Goal: Transaction & Acquisition: Purchase product/service

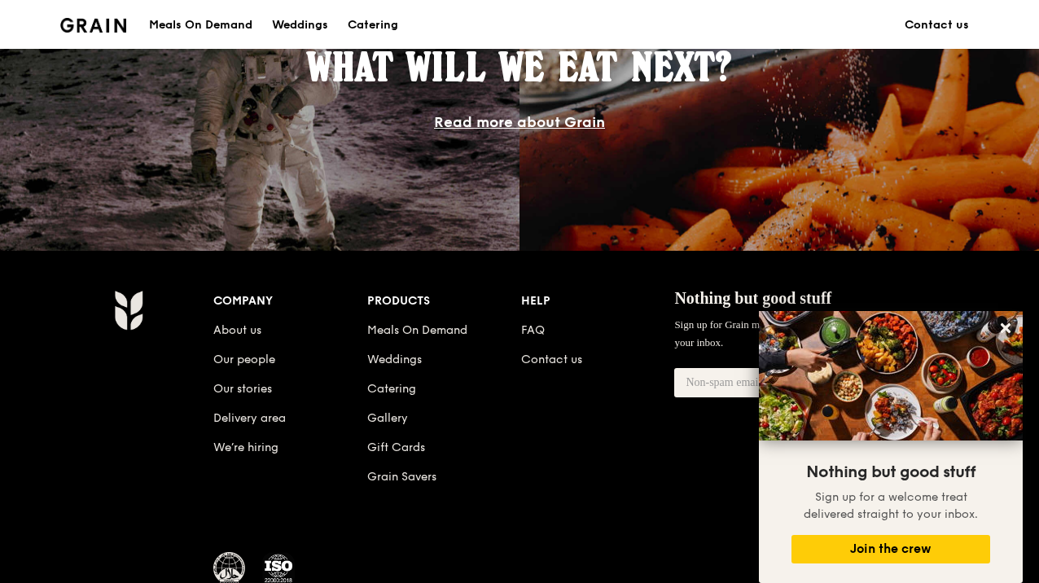
scroll to position [725, 0]
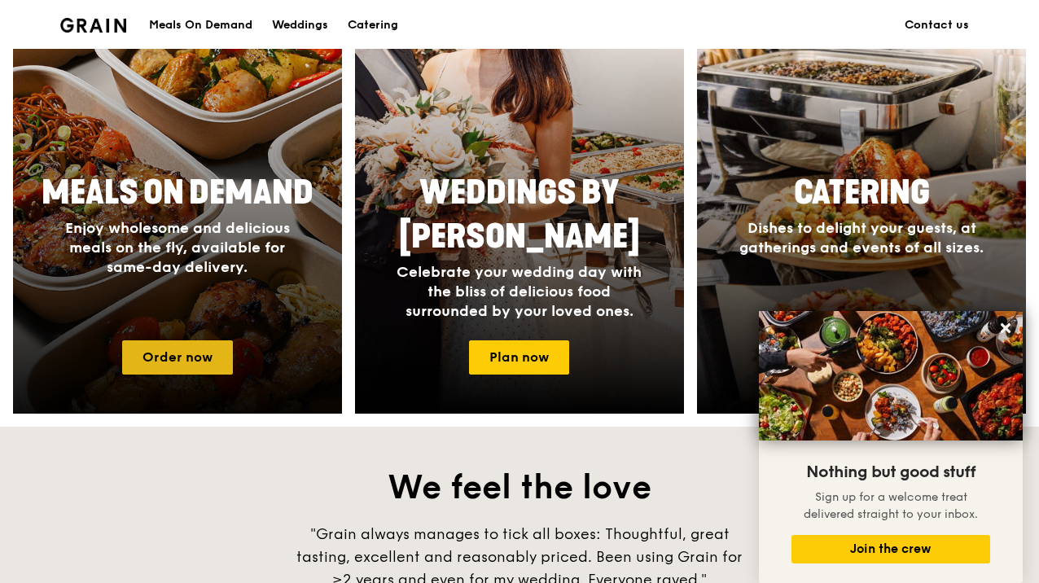
click at [198, 357] on link "Order now" at bounding box center [177, 357] width 111 height 34
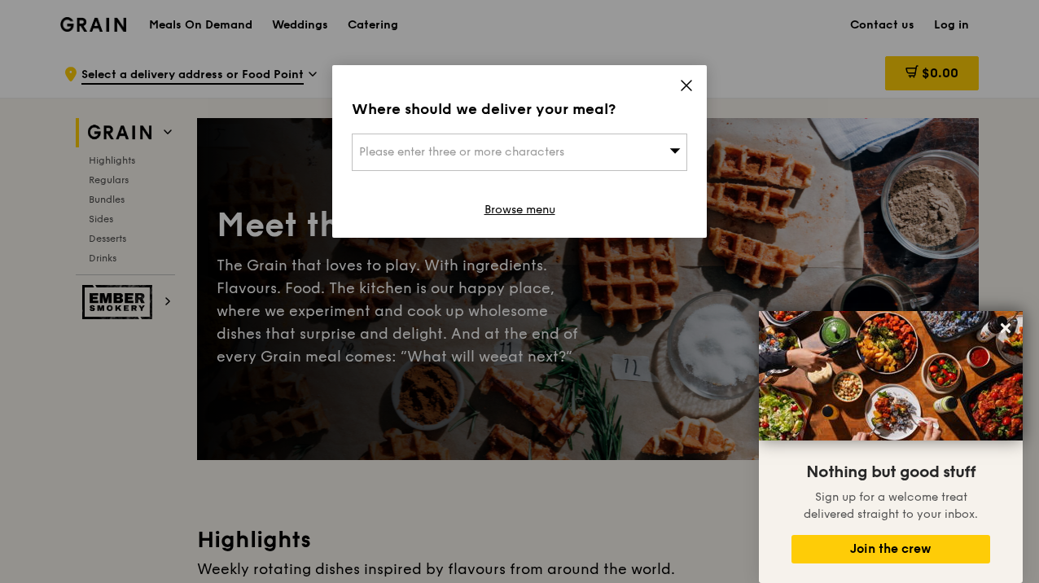
click at [558, 176] on div "Where should we deliver your meal? Please enter three or more characters Browse…" at bounding box center [519, 151] width 374 height 173
click at [556, 150] on span "Please enter three or more characters" at bounding box center [461, 152] width 205 height 14
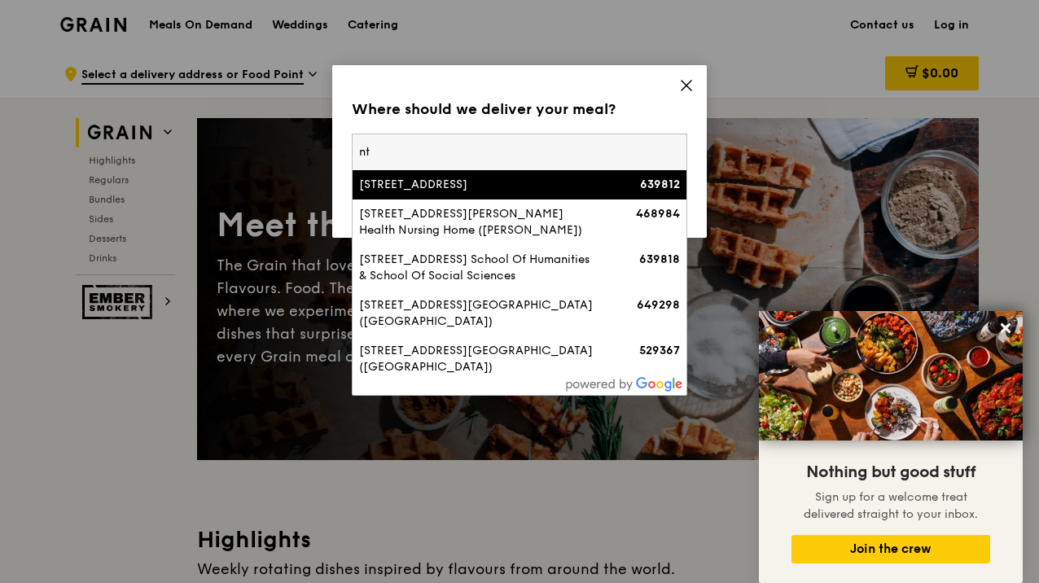
type input "n"
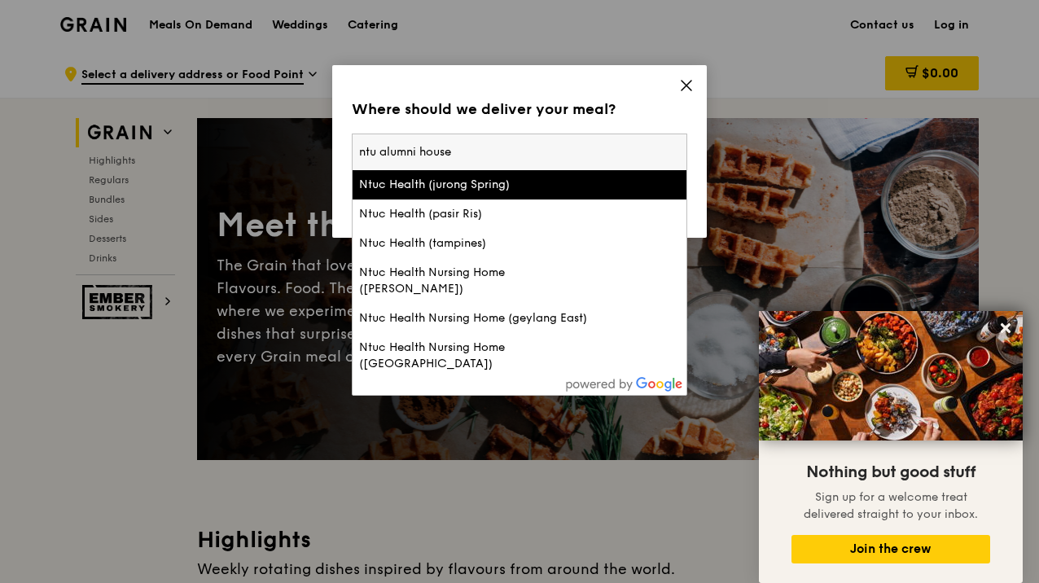
type input "ntu alumni house"
click at [474, 152] on input "ntu alumni house" at bounding box center [519, 152] width 334 height 36
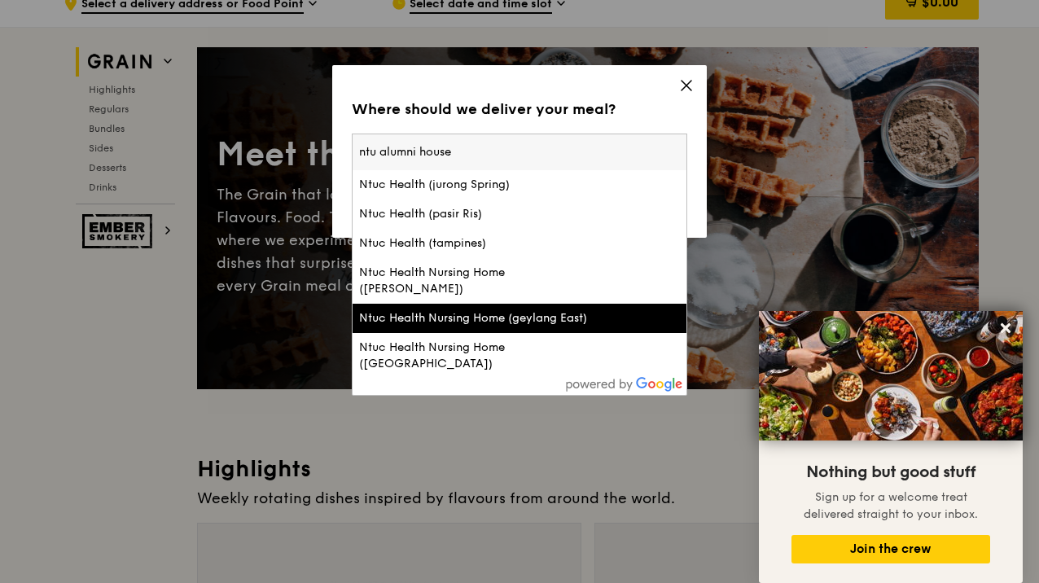
scroll to position [98, 0]
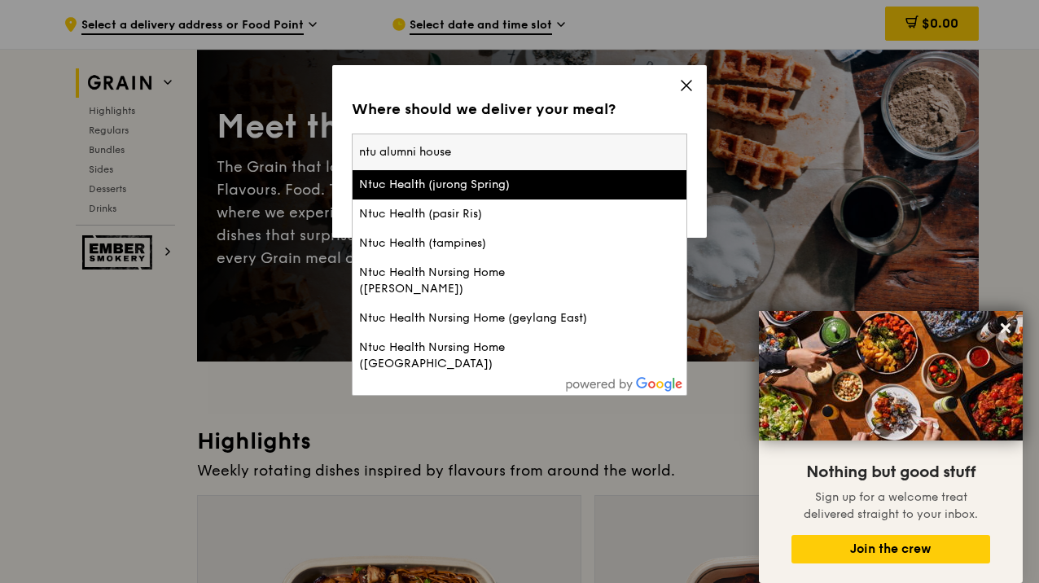
click at [685, 83] on icon at bounding box center [686, 85] width 15 height 15
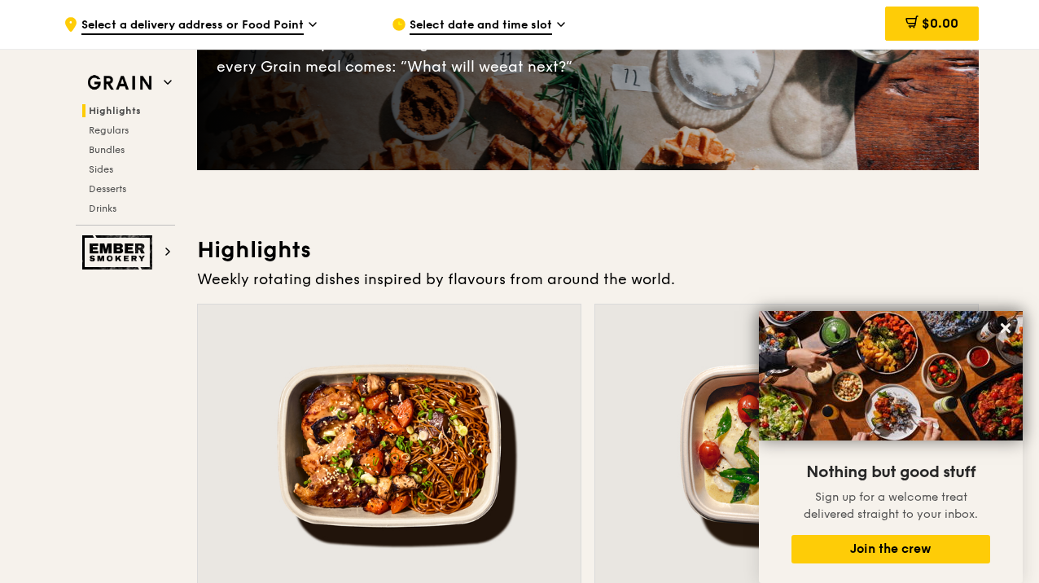
scroll to position [29, 0]
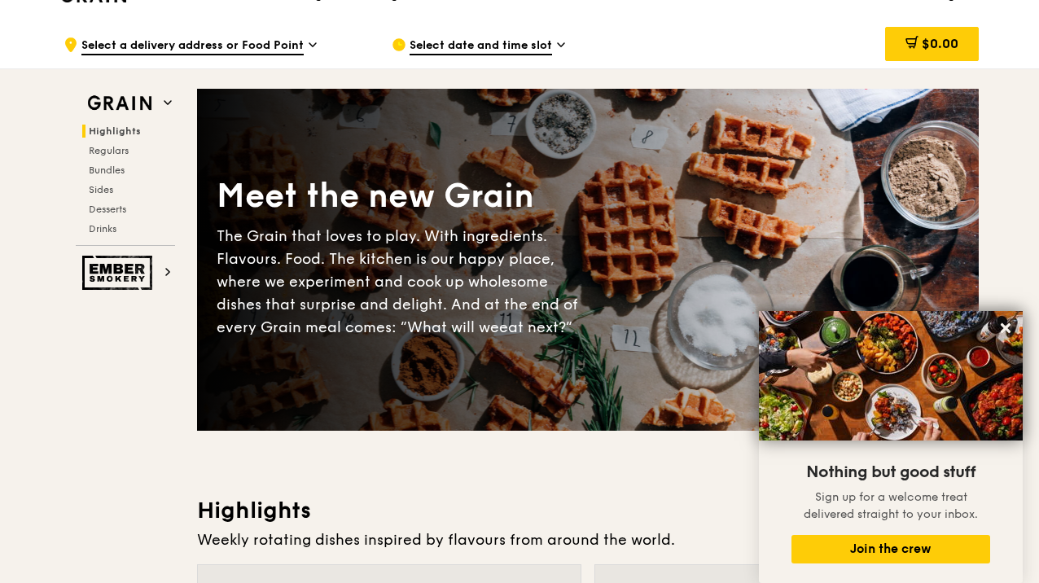
click at [253, 42] on span "Select a delivery address or Food Point" at bounding box center [192, 46] width 222 height 18
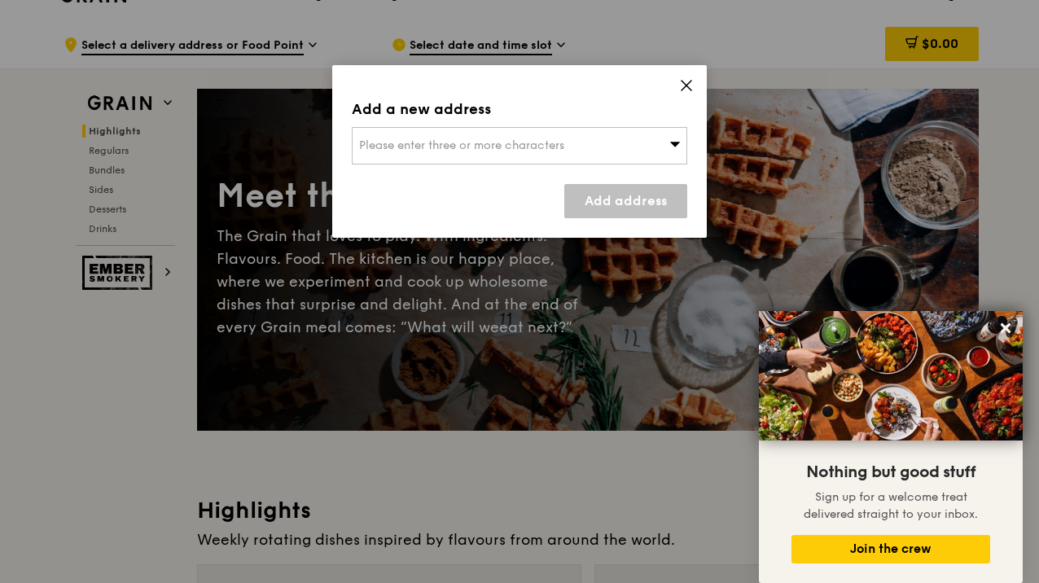
click at [541, 152] on div "Please enter three or more characters" at bounding box center [519, 145] width 335 height 37
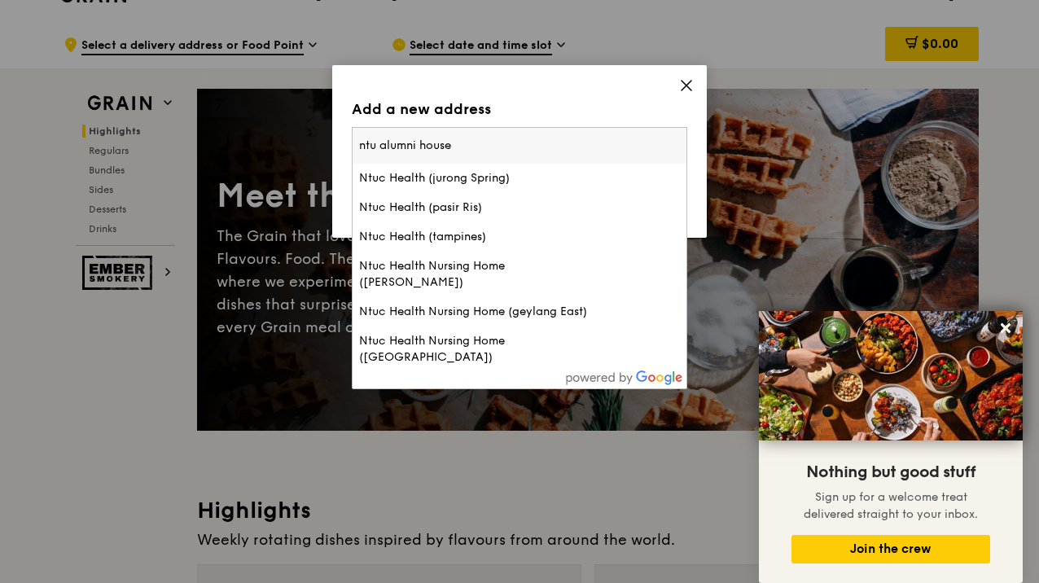
click at [432, 155] on input "ntu alumni house" at bounding box center [519, 146] width 334 height 36
paste input "11 Slim Barracks Rise,"
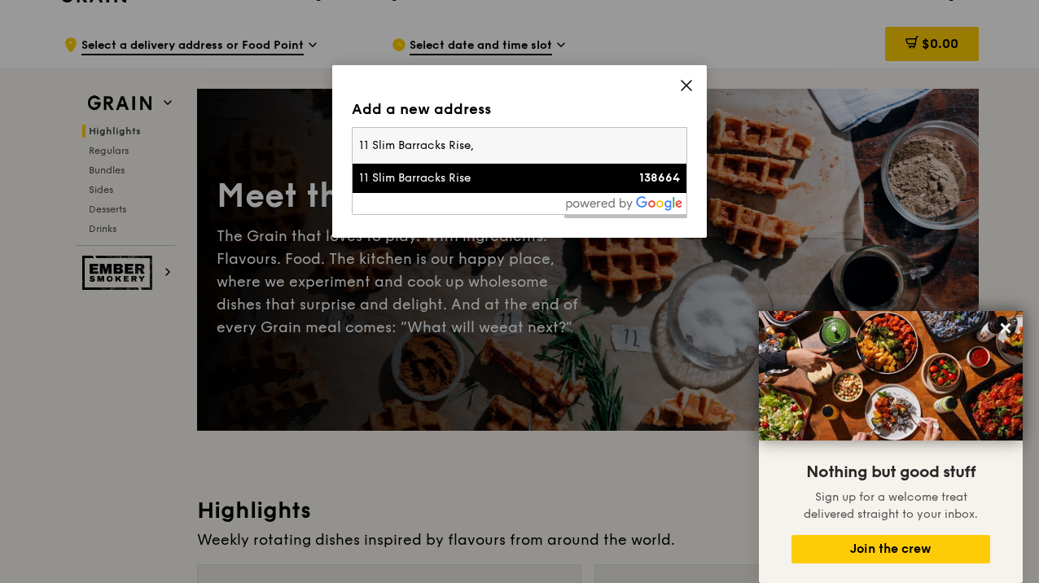
type input "11 Slim Barracks Rise,"
click at [457, 189] on li "11 Slim Barracks Rise 138664" at bounding box center [519, 178] width 334 height 29
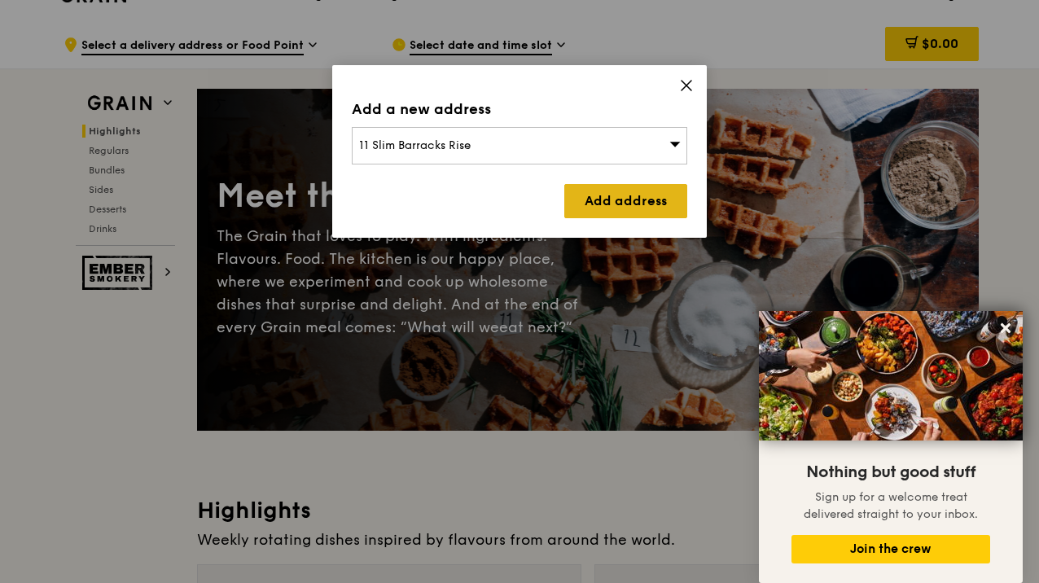
click at [589, 195] on link "Add address" at bounding box center [625, 201] width 123 height 34
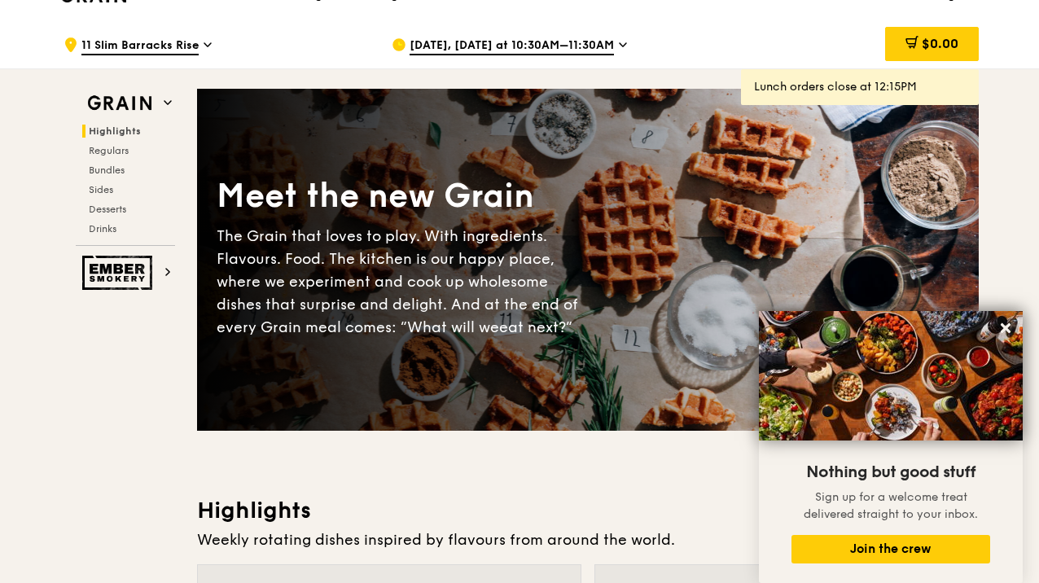
click at [497, 46] on span "Aug 15, Today at 10:30AM–11:30AM" at bounding box center [511, 46] width 204 height 18
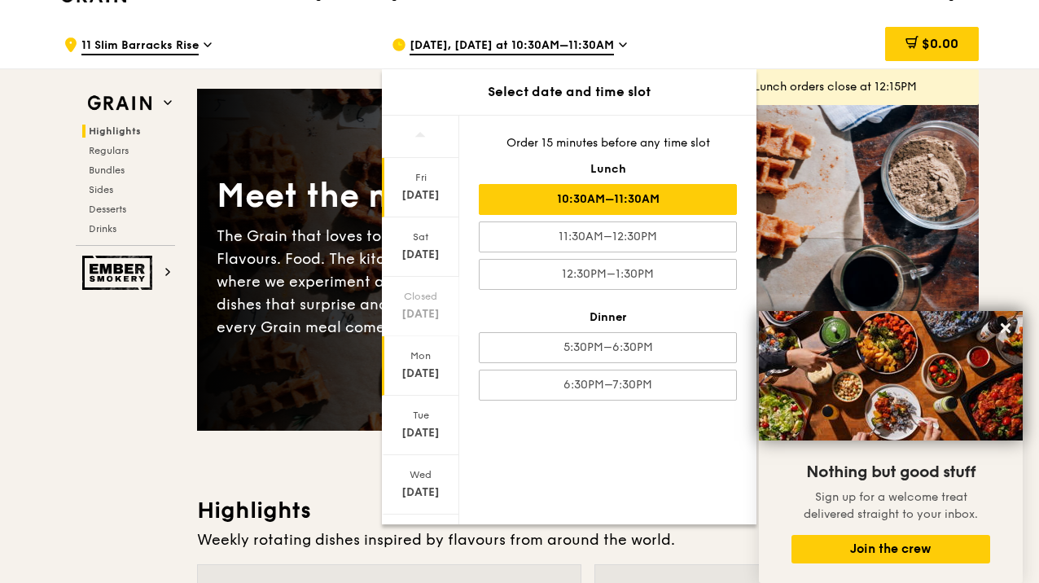
scroll to position [91, 0]
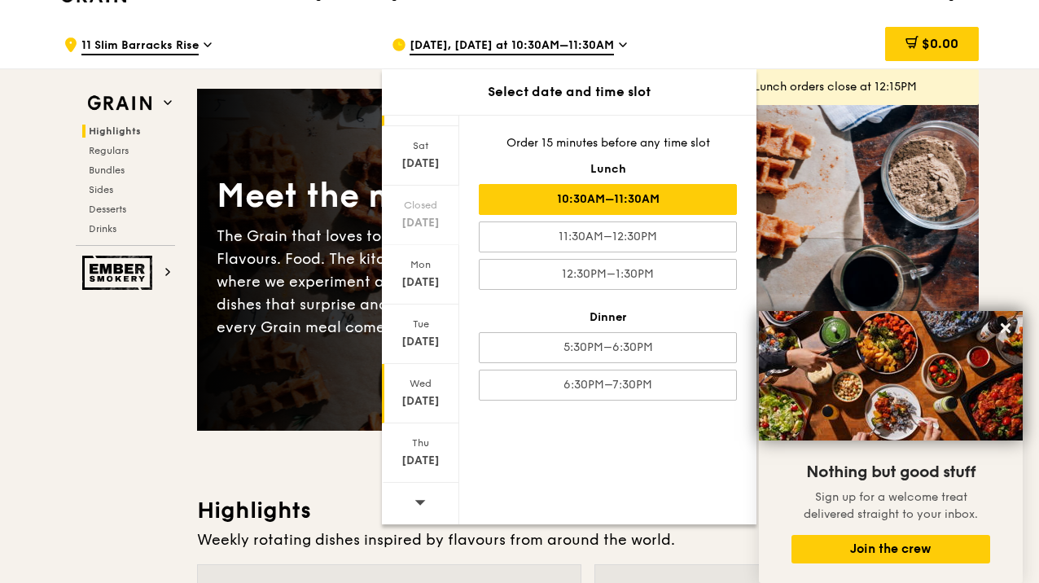
click at [416, 390] on div "Wed Aug 20" at bounding box center [420, 393] width 77 height 59
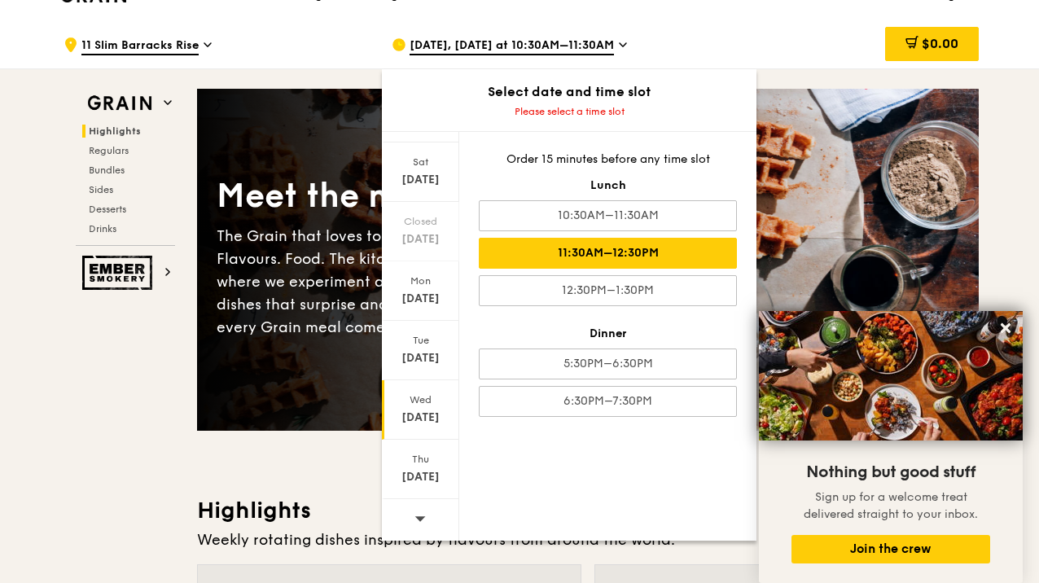
click at [585, 259] on div "11:30AM–12:30PM" at bounding box center [608, 253] width 258 height 31
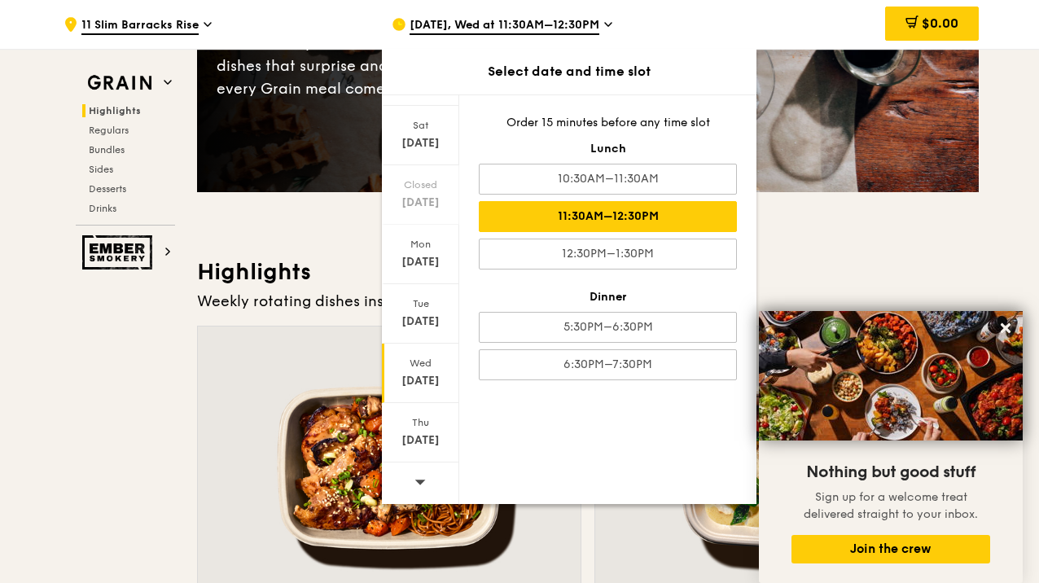
scroll to position [304, 0]
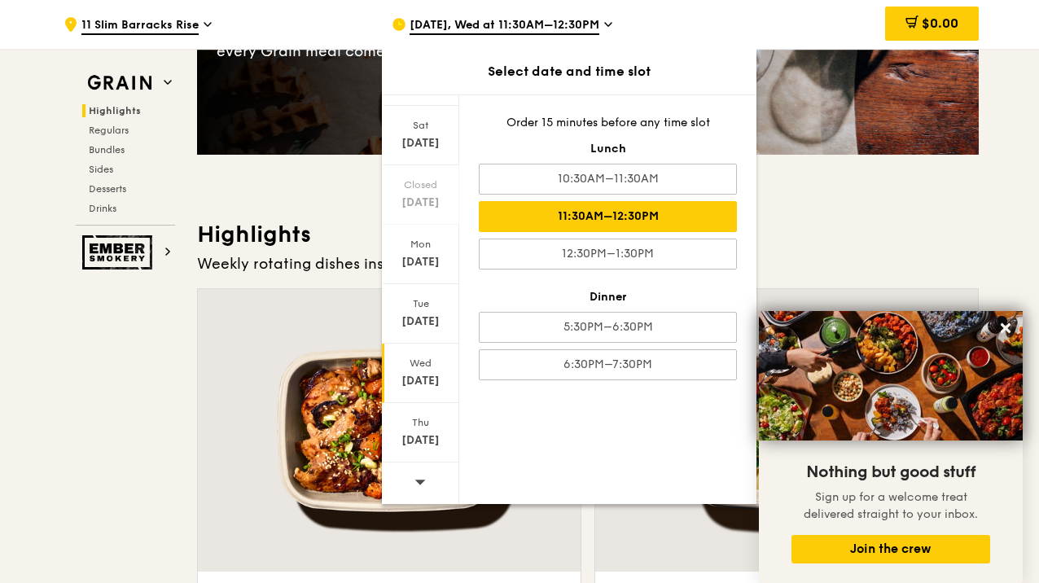
click at [621, 210] on div "11:30AM–12:30PM" at bounding box center [608, 216] width 258 height 31
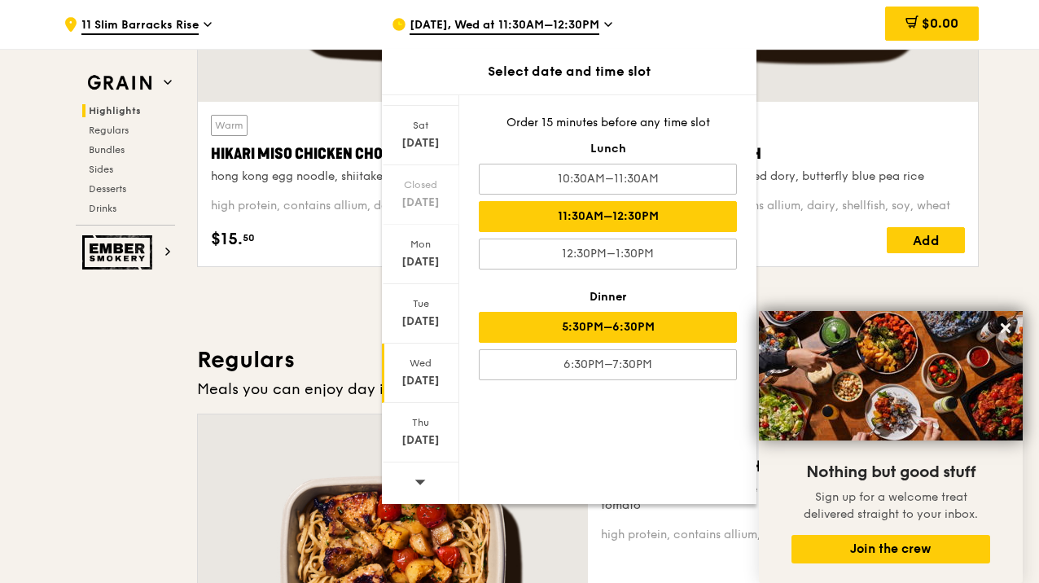
scroll to position [0, 0]
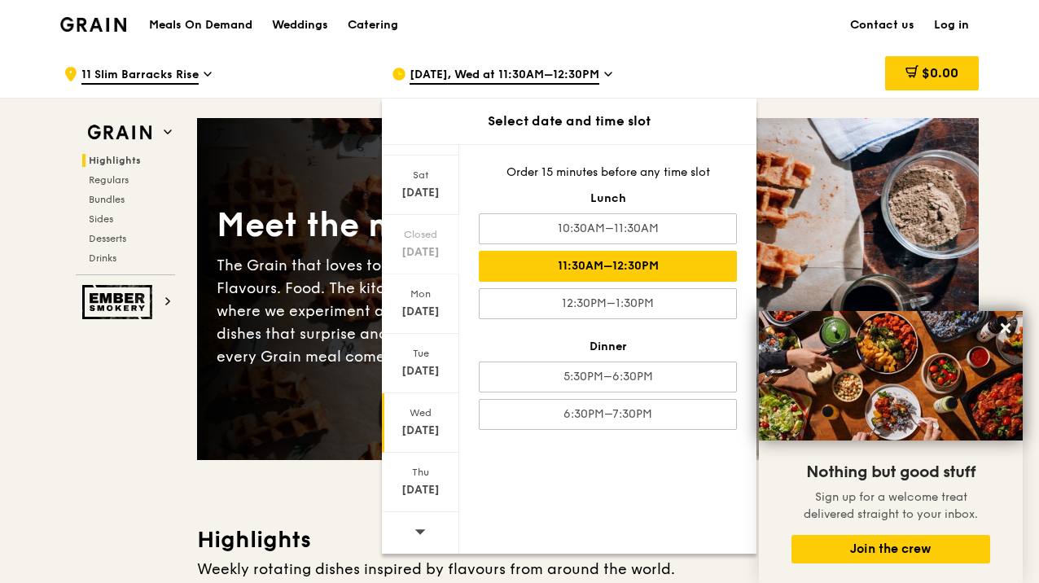
click at [604, 269] on div "11:30AM–12:30PM" at bounding box center [608, 266] width 258 height 31
click at [409, 438] on div "Aug 20" at bounding box center [420, 430] width 72 height 16
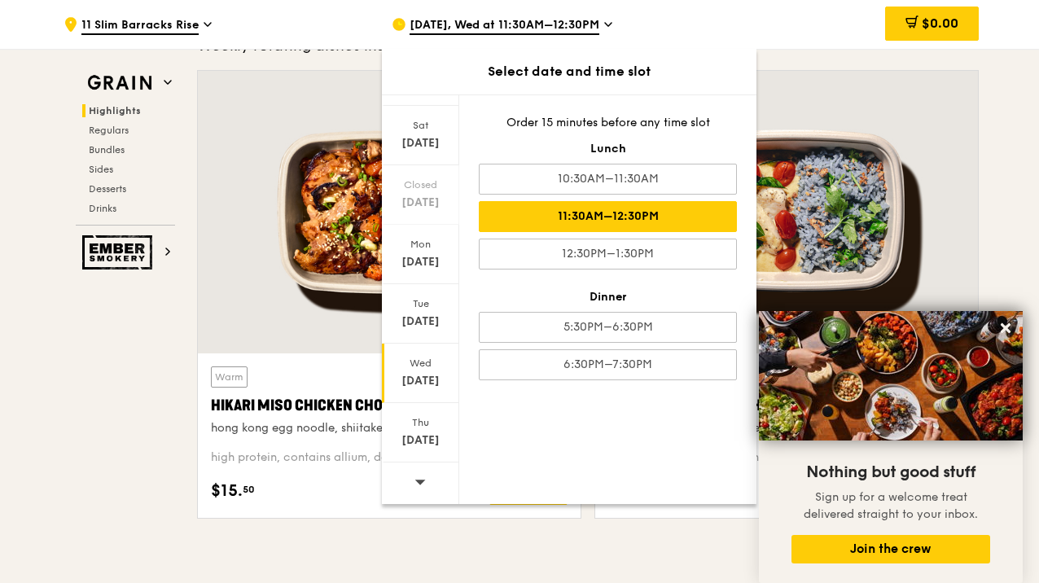
scroll to position [566, 0]
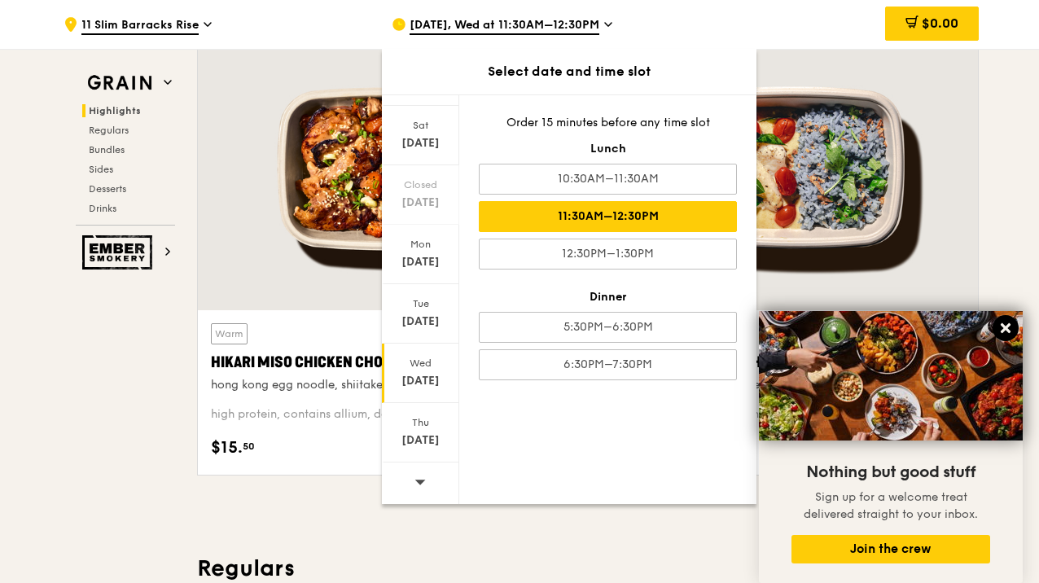
click at [1004, 328] on icon at bounding box center [1005, 328] width 10 height 10
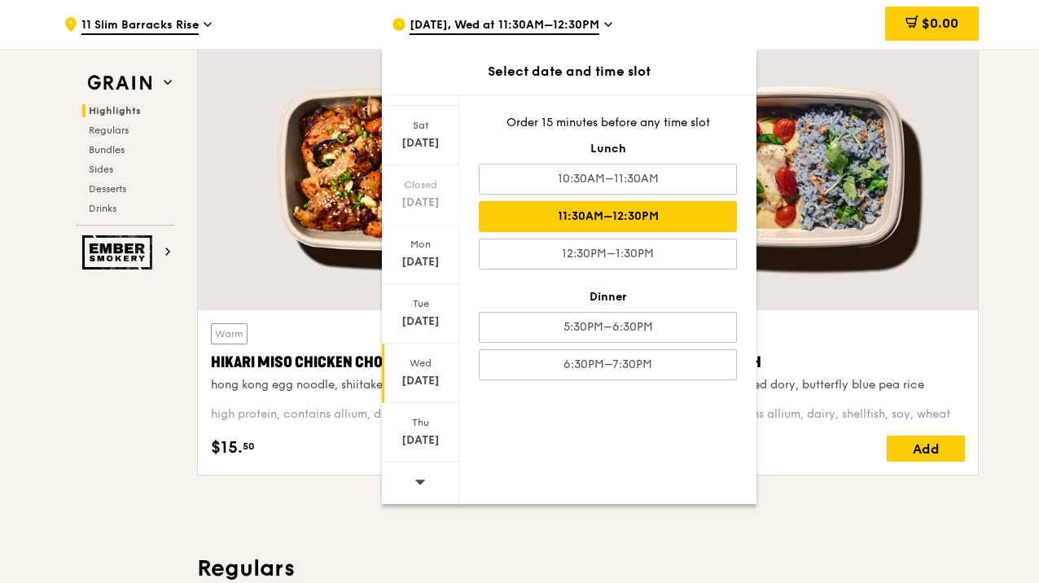
click at [685, 216] on div "11:30AM–12:30PM" at bounding box center [608, 216] width 258 height 31
click at [287, 358] on div "Hikari Miso Chicken Chow Mein" at bounding box center [389, 362] width 357 height 23
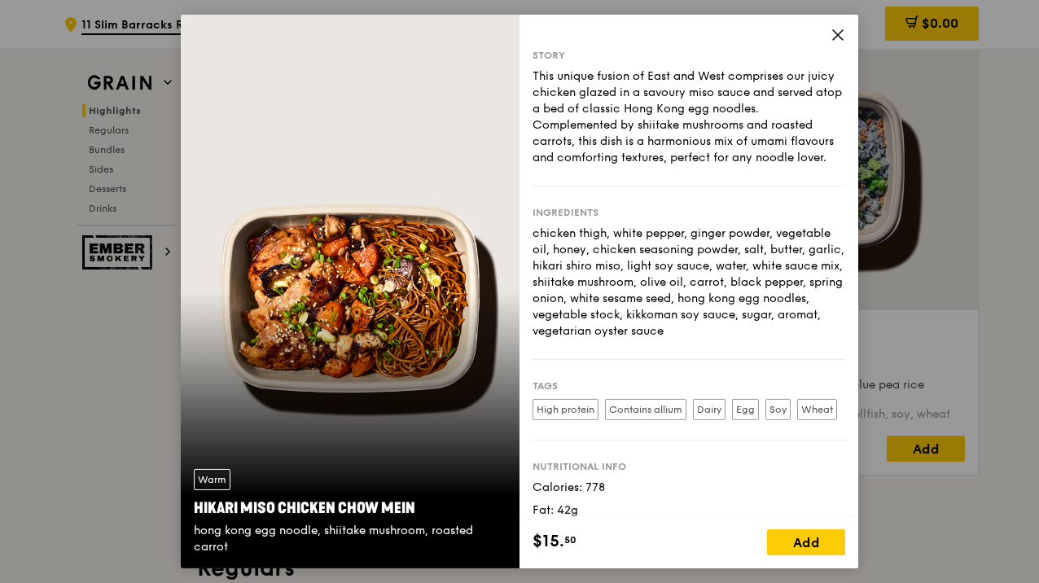
click at [837, 32] on icon at bounding box center [837, 35] width 15 height 15
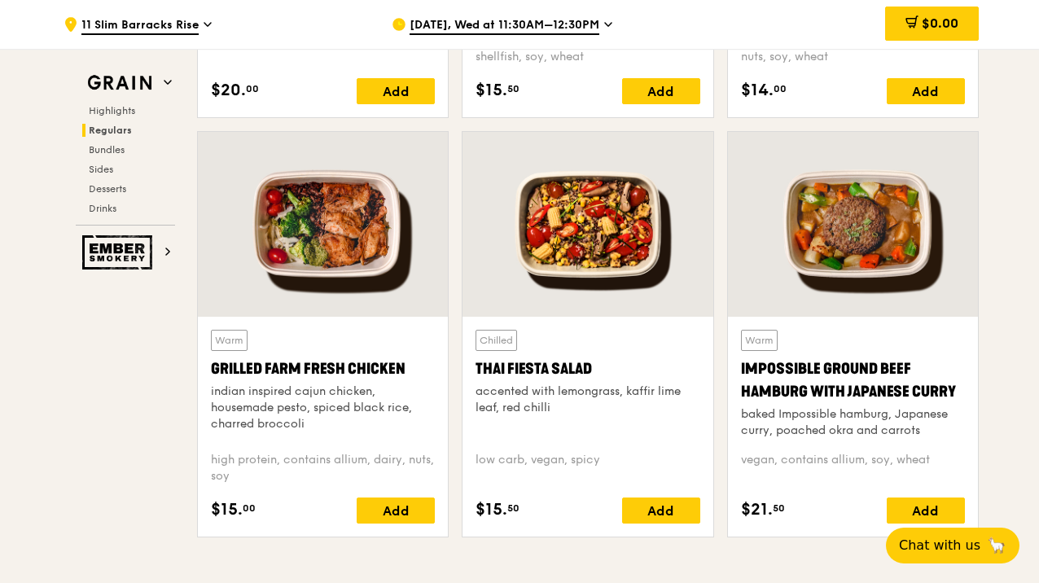
scroll to position [1952, 0]
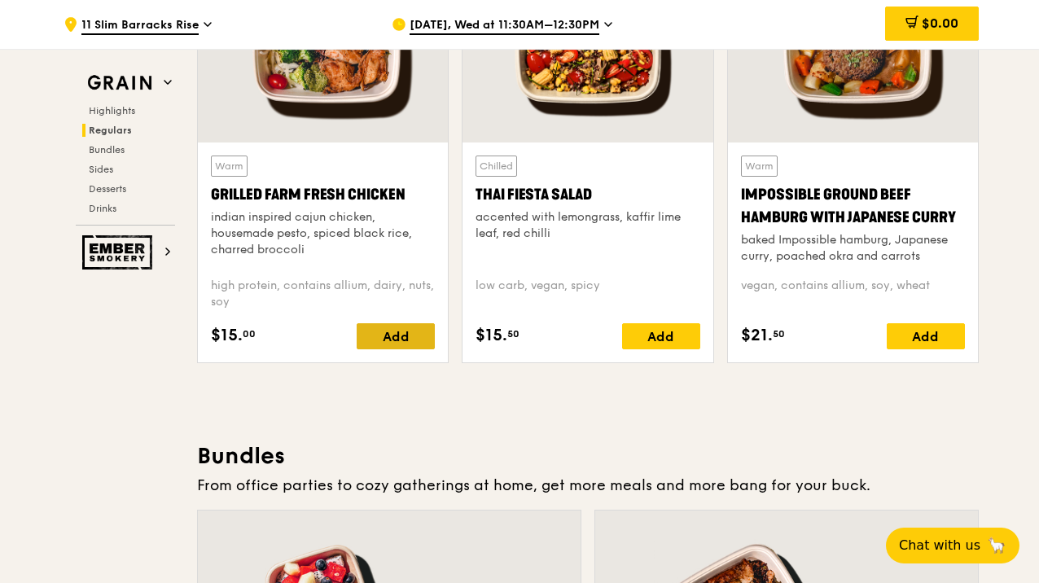
click at [401, 333] on div "Add" at bounding box center [396, 336] width 78 height 26
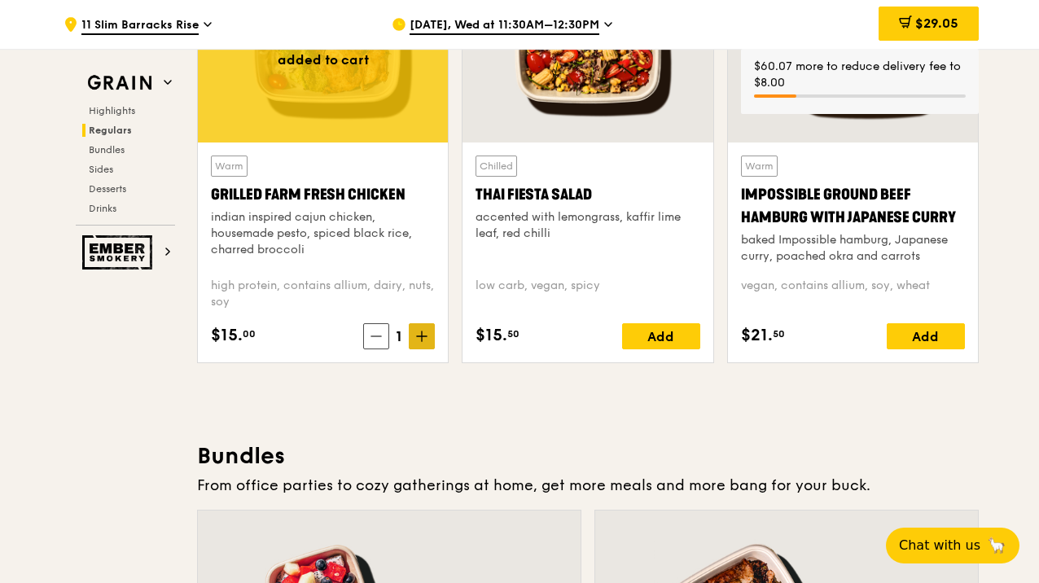
click at [425, 339] on icon at bounding box center [421, 336] width 11 height 11
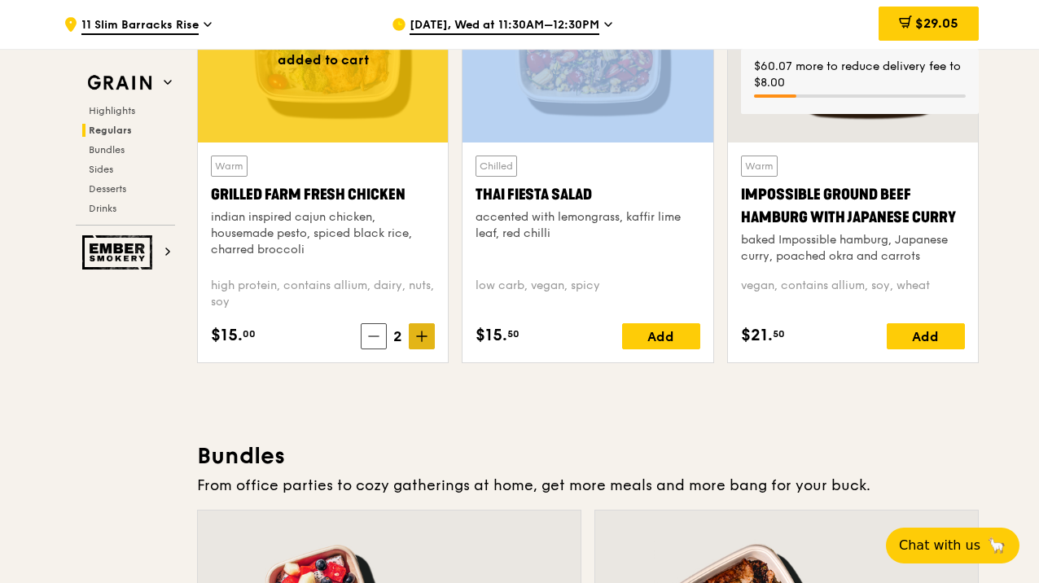
click at [425, 339] on icon at bounding box center [421, 336] width 11 height 11
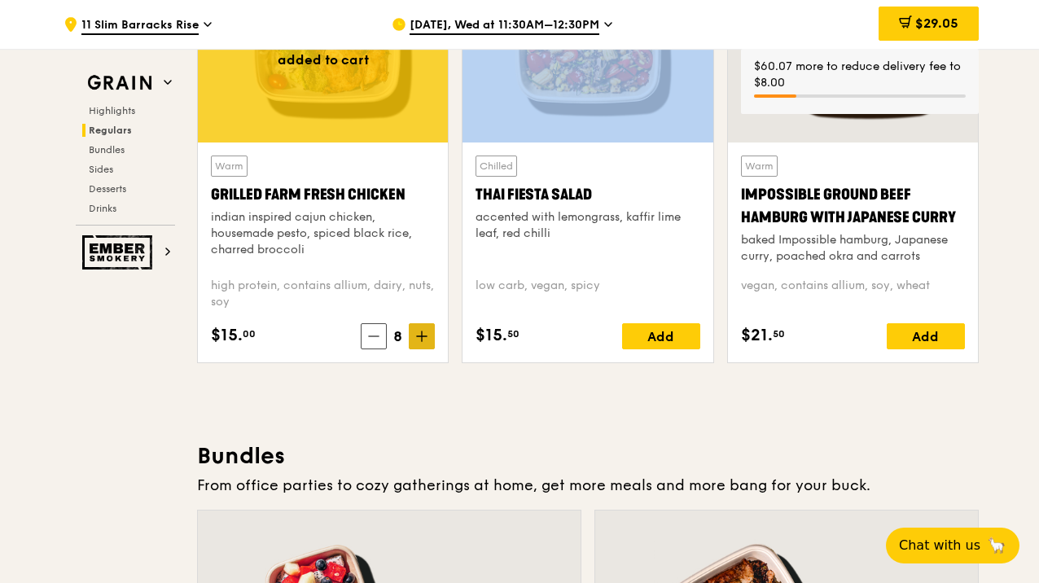
click at [425, 339] on icon at bounding box center [421, 336] width 11 height 11
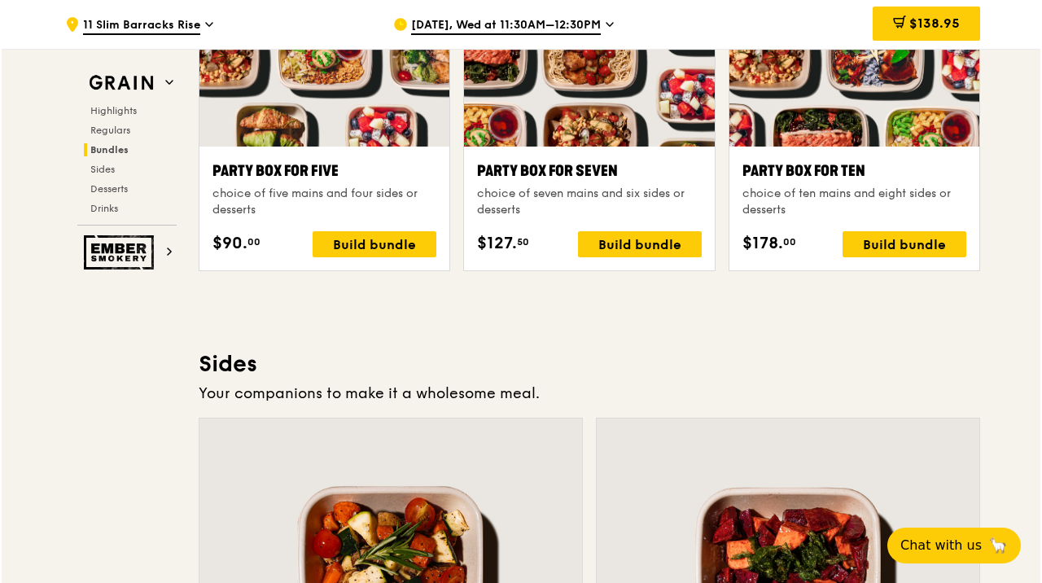
scroll to position [3315, 0]
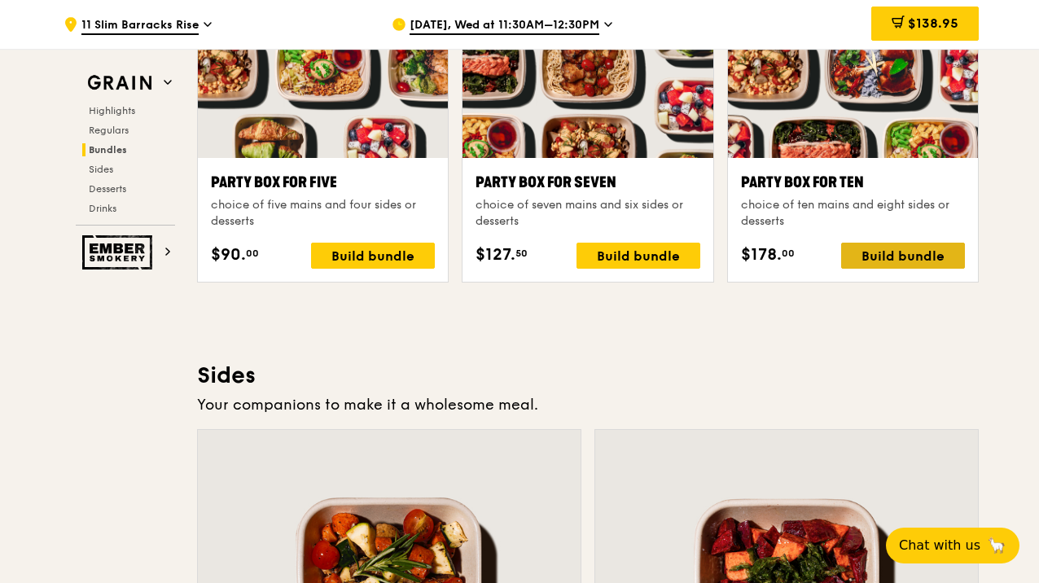
click at [899, 257] on div "Build bundle" at bounding box center [903, 256] width 124 height 26
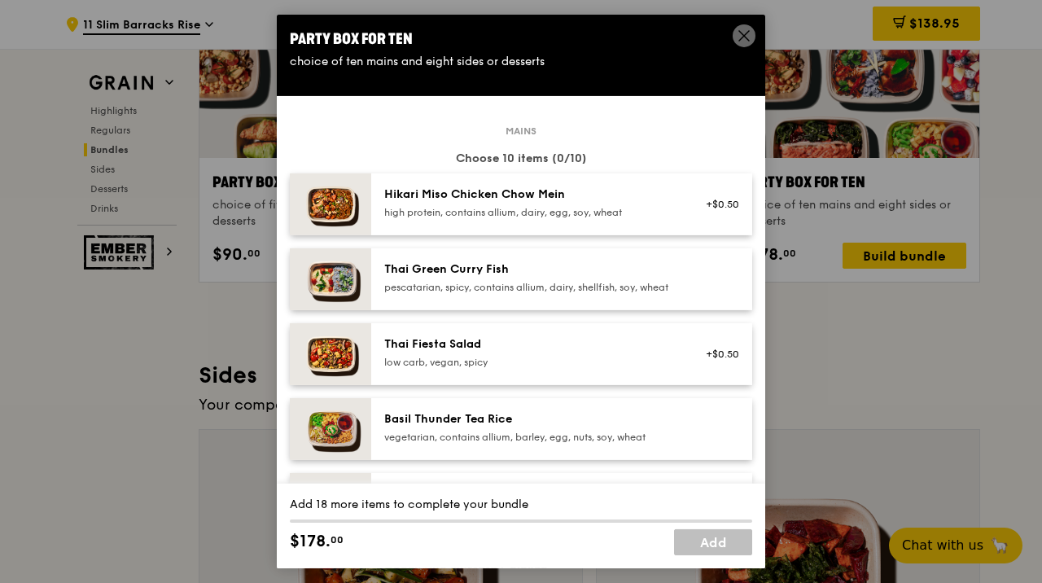
scroll to position [4, 0]
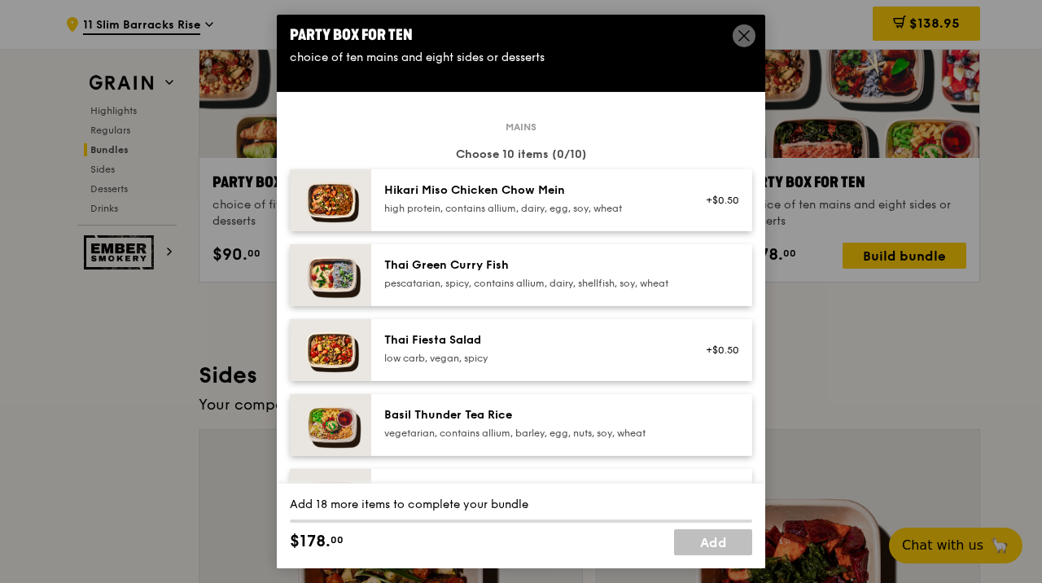
click at [616, 264] on div "Thai Green Curry Fish" at bounding box center [530, 265] width 292 height 16
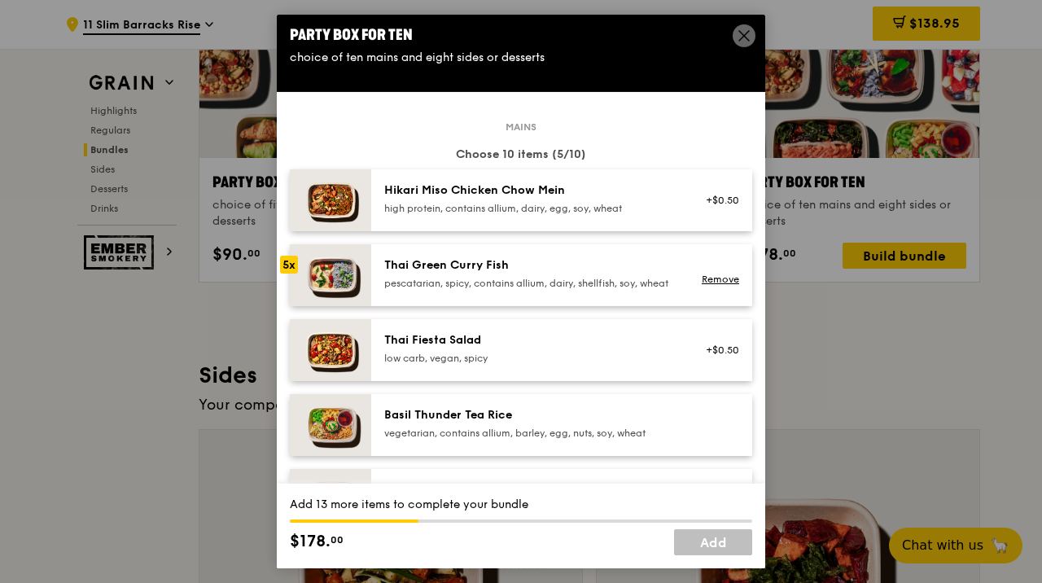
click at [616, 264] on div "Thai Green Curry Fish" at bounding box center [530, 265] width 292 height 16
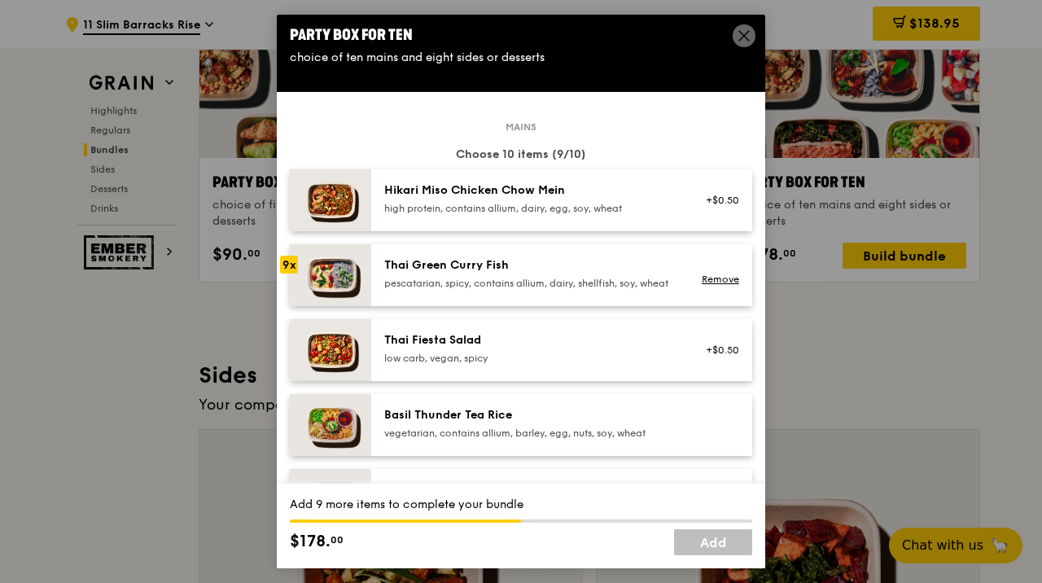
click at [616, 264] on div "Thai Green Curry Fish" at bounding box center [530, 265] width 292 height 16
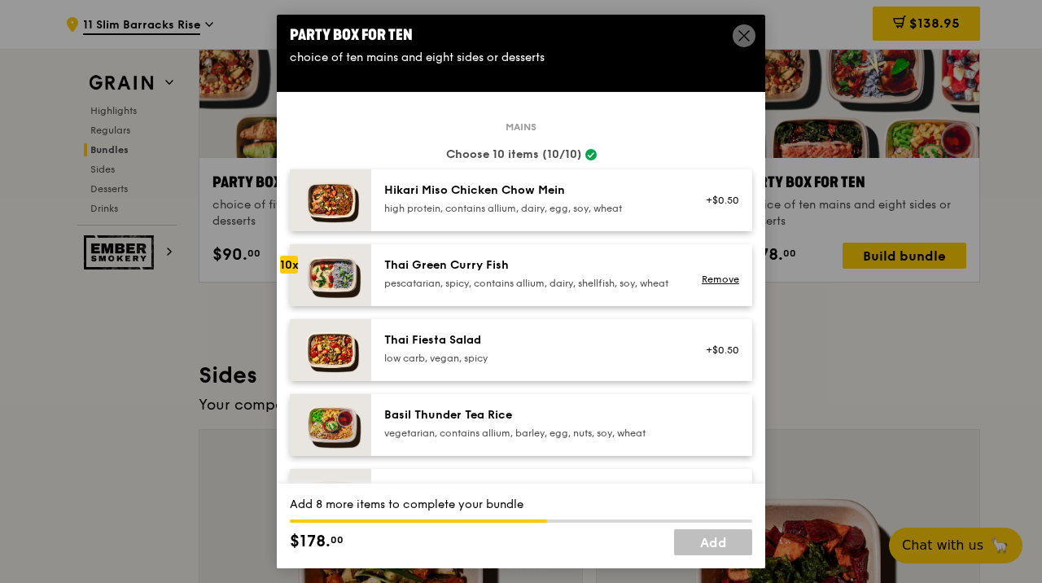
click at [616, 264] on div "Thai Green Curry Fish" at bounding box center [530, 265] width 292 height 16
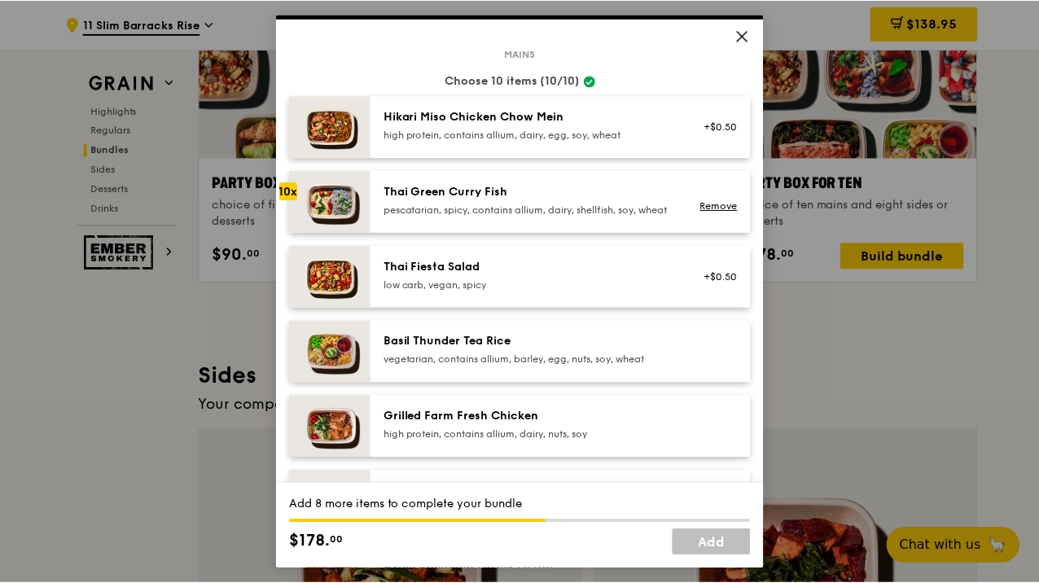
scroll to position [183, 0]
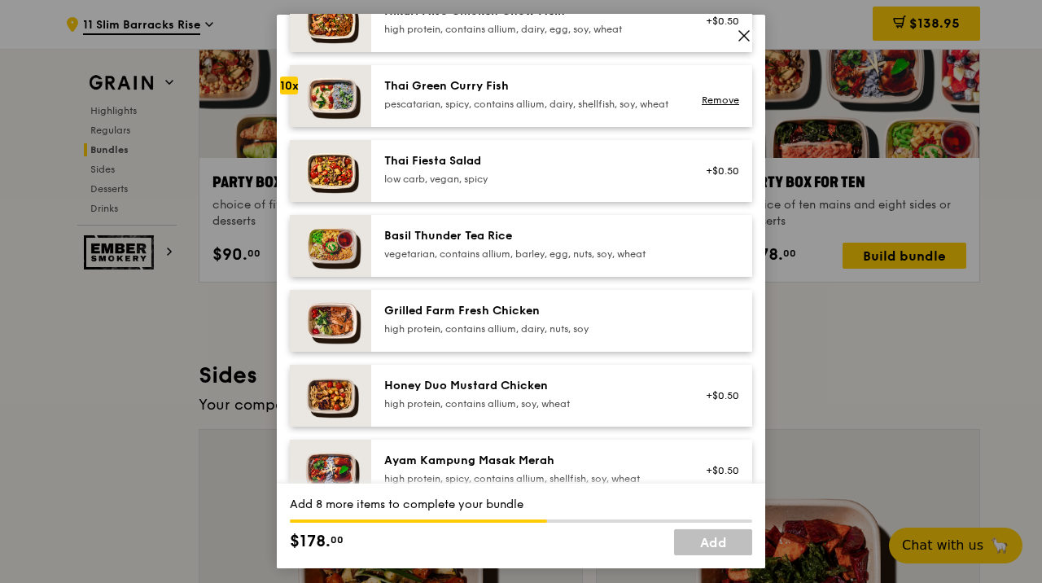
click at [746, 33] on icon at bounding box center [744, 35] width 15 height 15
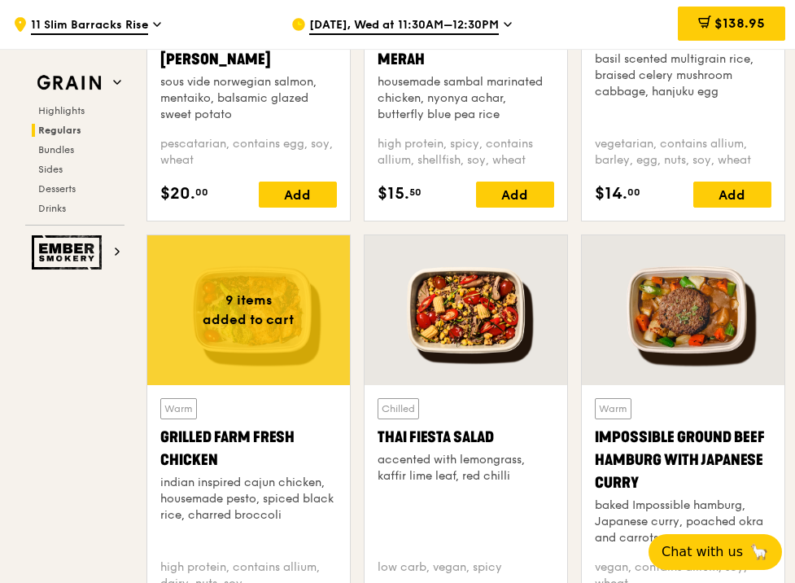
scroll to position [1563, 0]
